Goal: Navigation & Orientation: Understand site structure

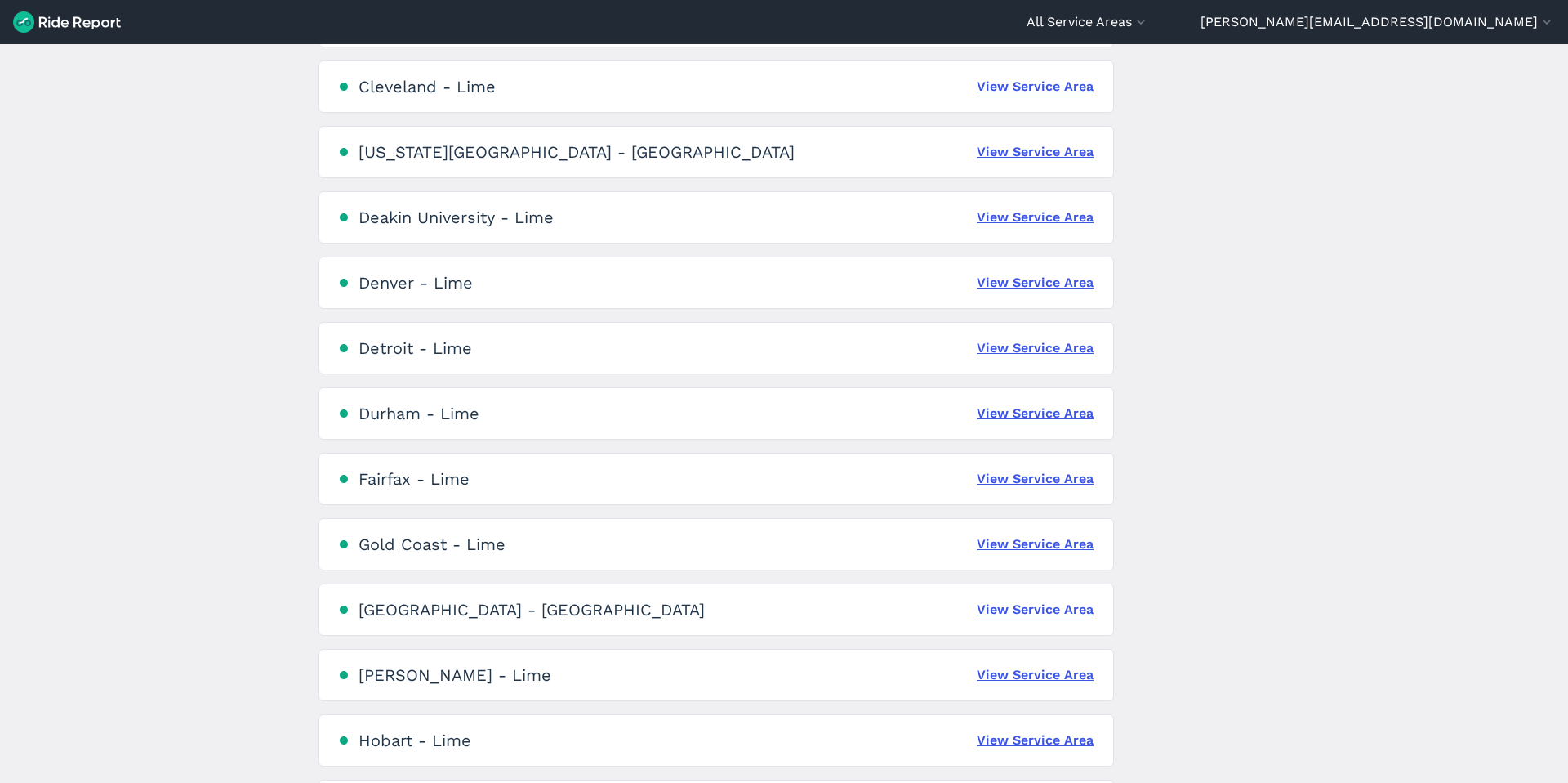
scroll to position [1093, 0]
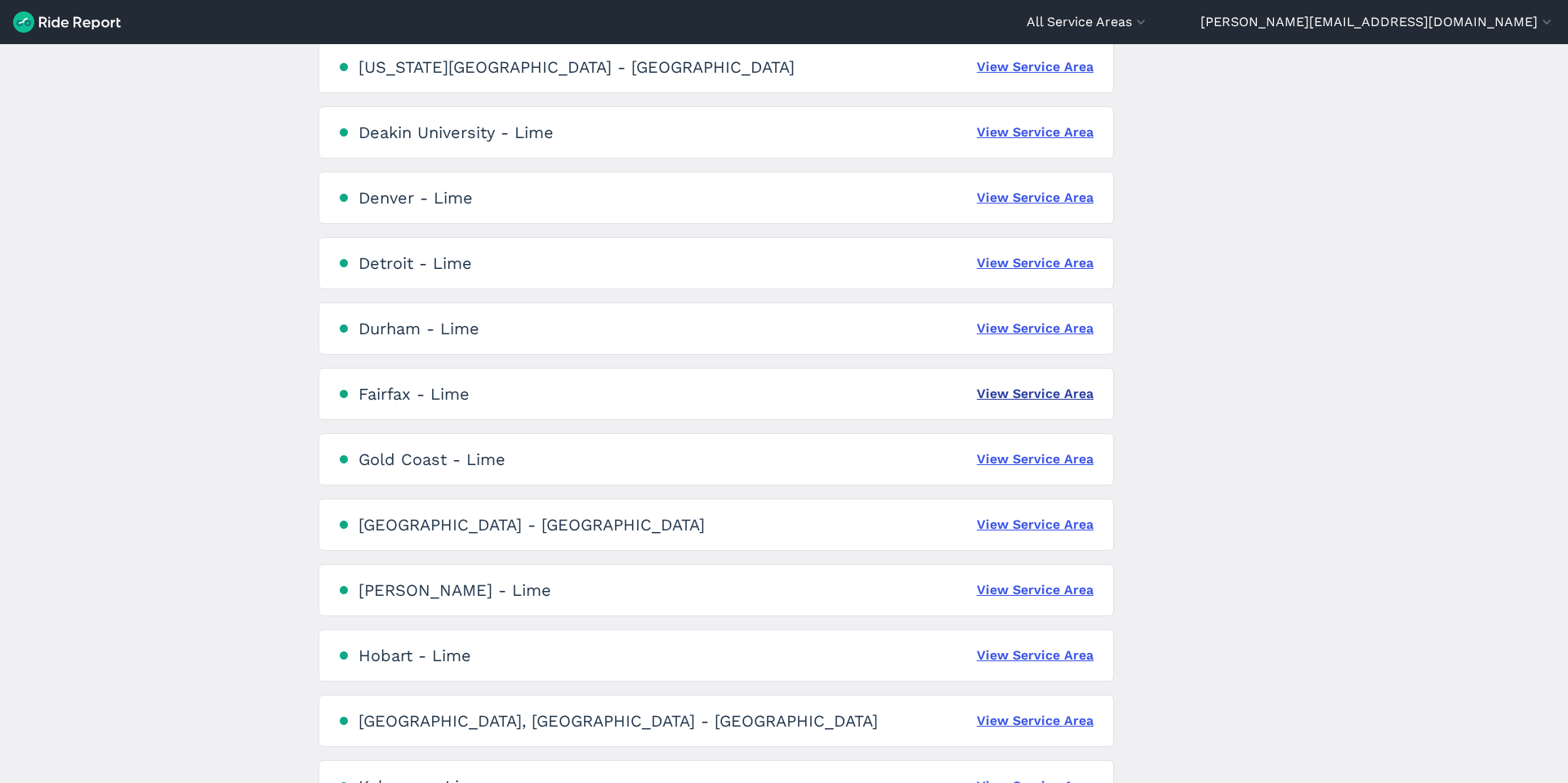
click at [1041, 392] on link "View Service Area" at bounding box center [1035, 394] width 117 height 19
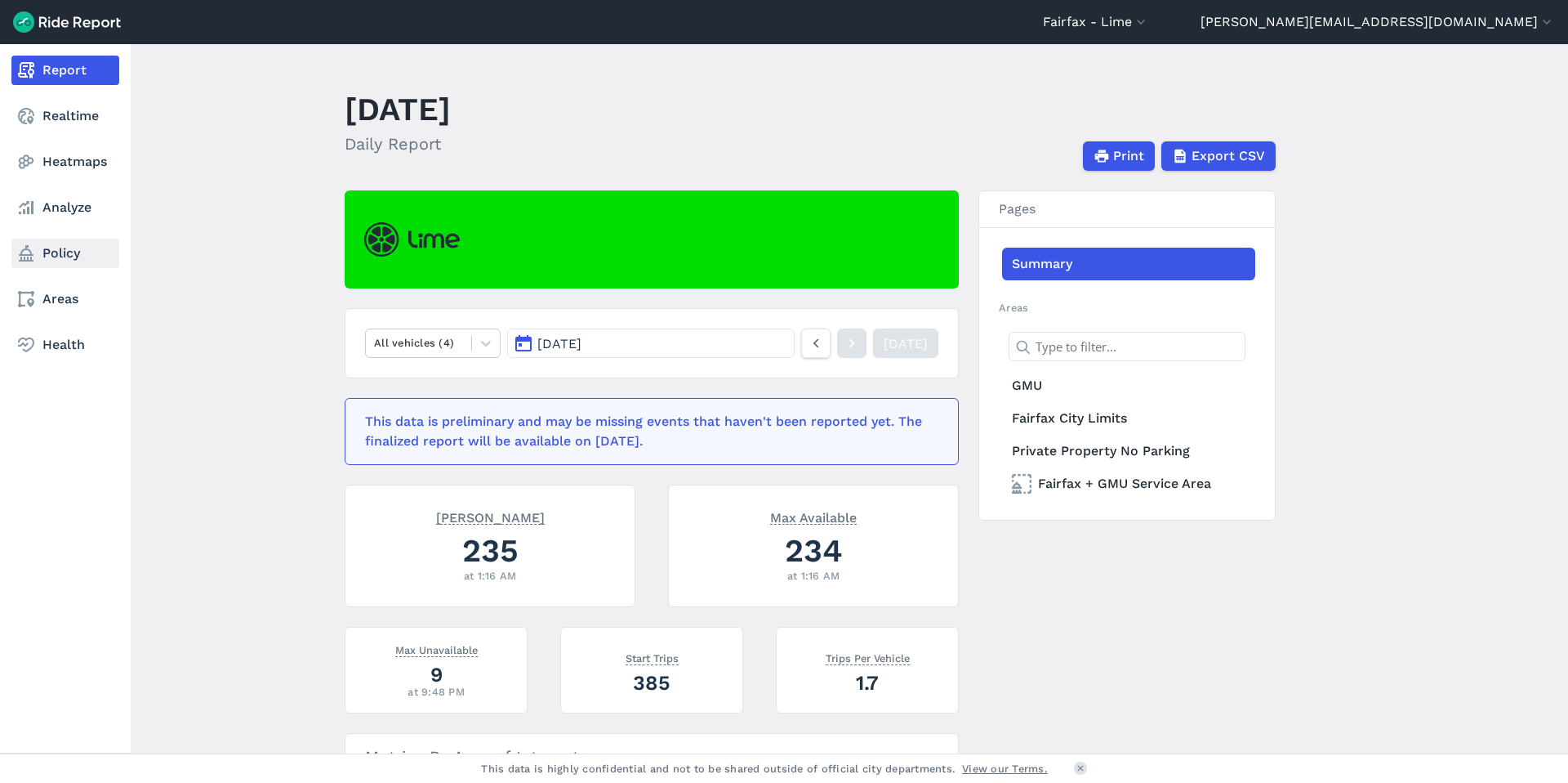
click at [64, 253] on link "Policy" at bounding box center [65, 253] width 108 height 30
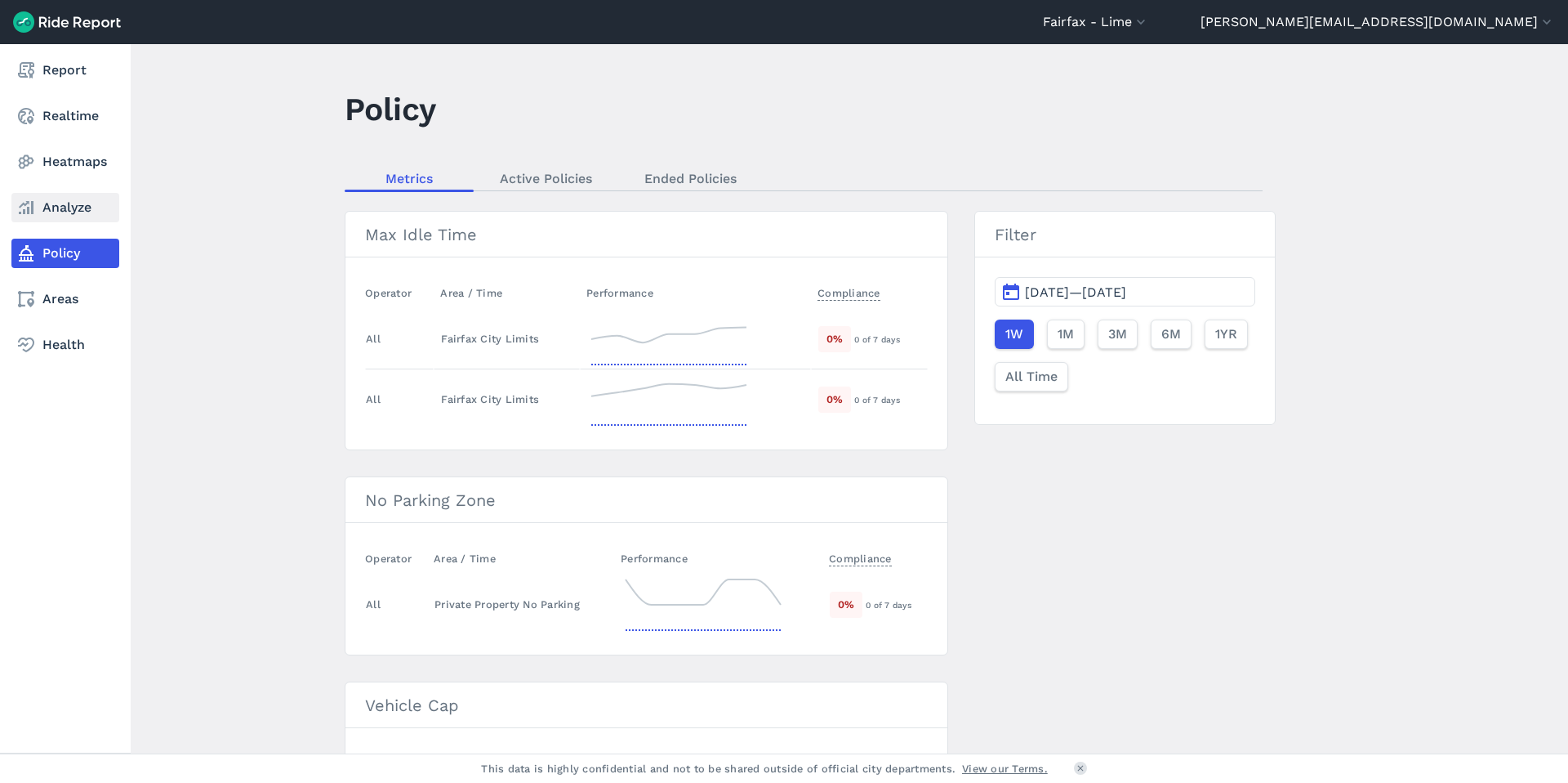
click at [30, 196] on link "Analyze" at bounding box center [65, 207] width 108 height 30
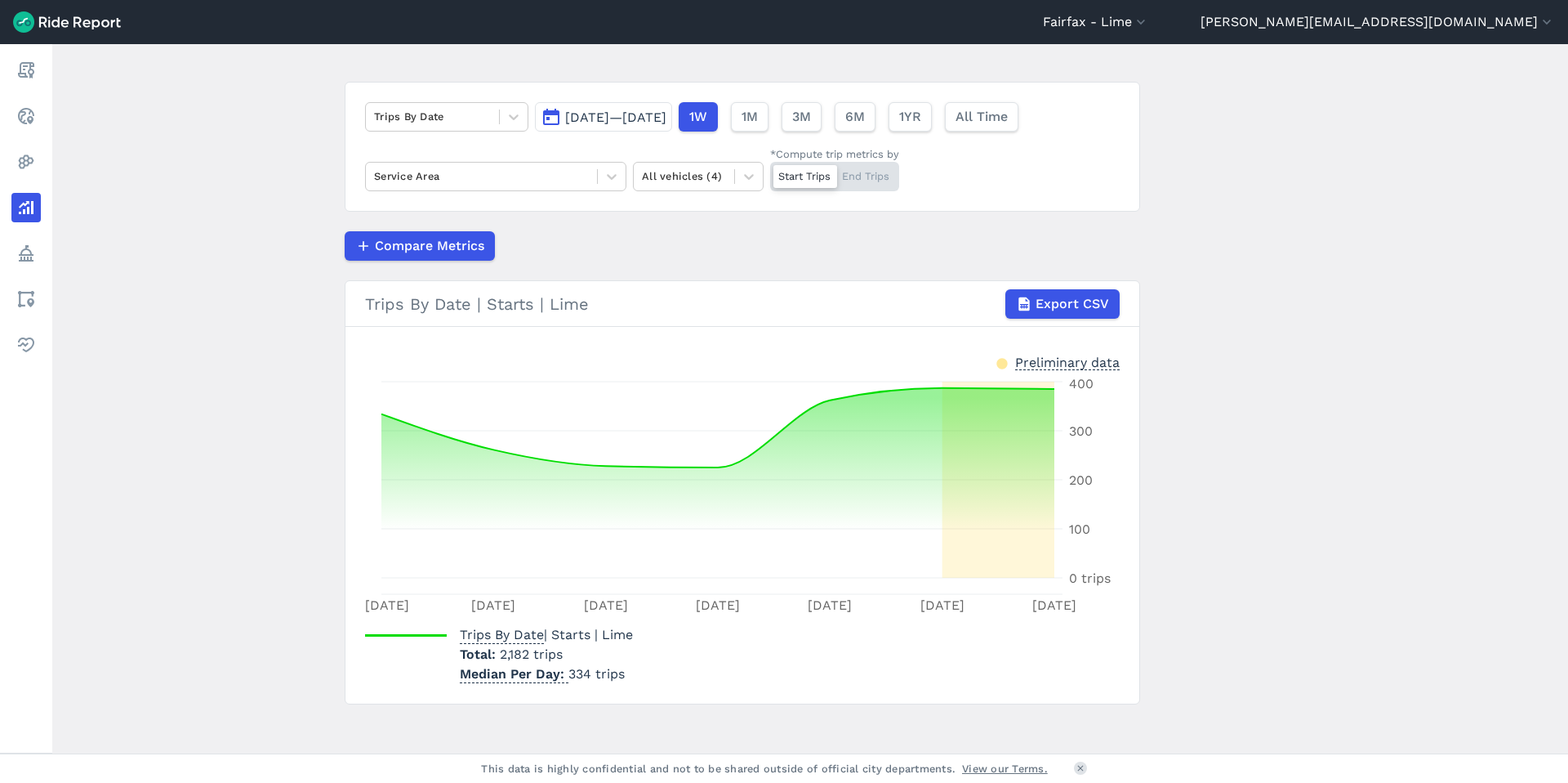
scroll to position [94, 0]
